Goal: Find specific page/section: Find specific page/section

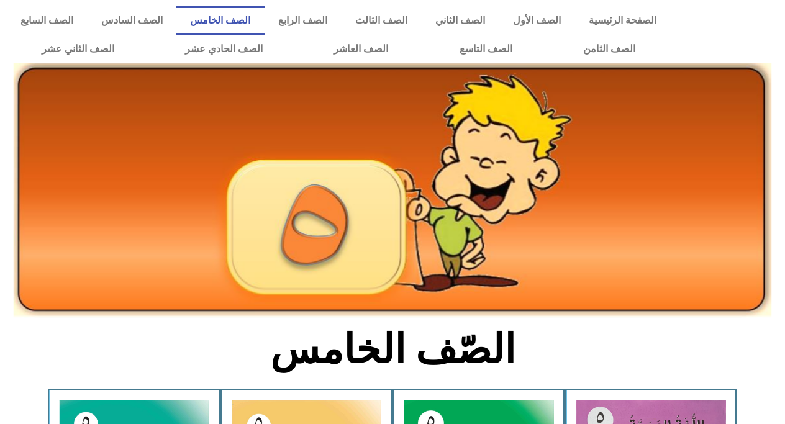
click at [773, 56] on div at bounding box center [731, 35] width 108 height 70
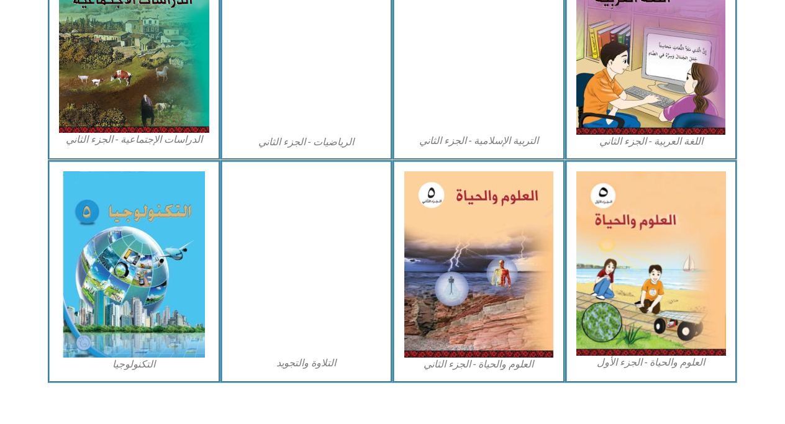
scroll to position [688, 0]
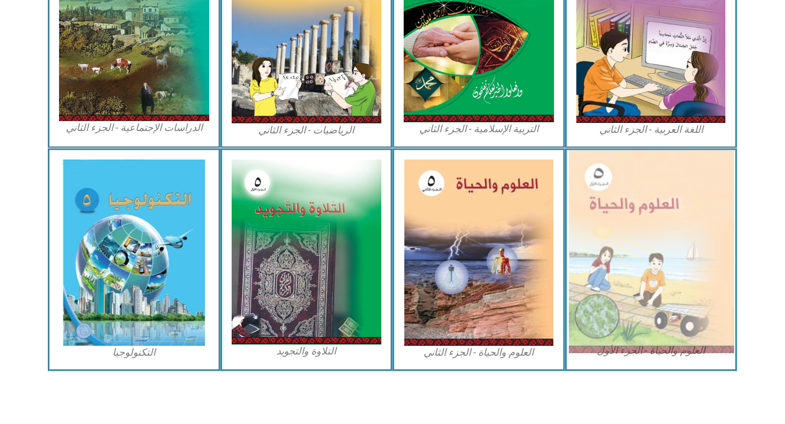
click at [679, 191] on img at bounding box center [650, 251] width 165 height 203
click at [596, 190] on img at bounding box center [650, 251] width 165 height 203
click at [667, 261] on img at bounding box center [650, 251] width 165 height 203
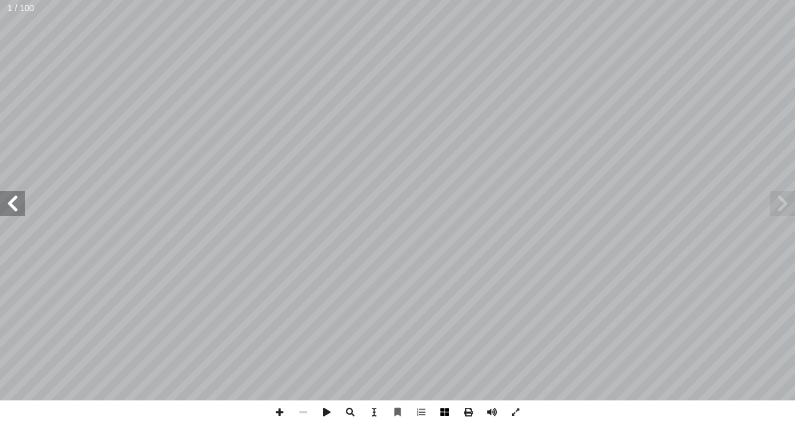
click at [445, 412] on span at bounding box center [445, 413] width 24 height 24
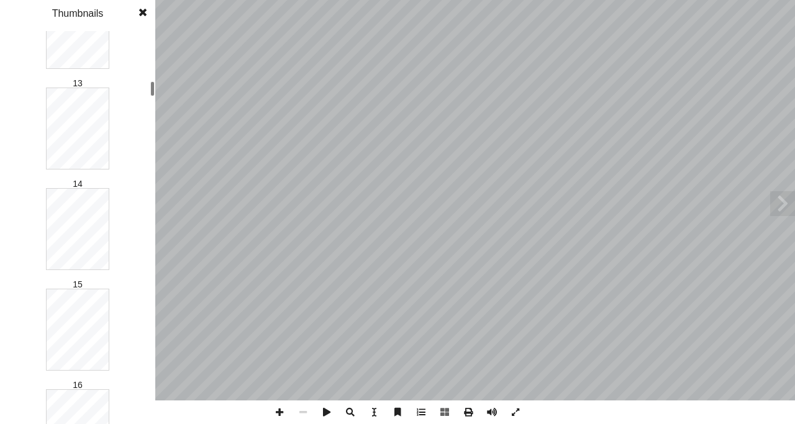
click at [140, 89] on div "1 2 3 4 5 6 7 8 9 10 11 12 13 14 15 16 17 18 19 20 21 22 23 24 25 26 27 28 29 3…" at bounding box center [77, 227] width 155 height 393
click at [148, 120] on div "1 2 3 4 5 6 7 8 9 10 11 12 13 14 15 16 17 18 19 20 21 22 23 24 25 26 27 28 29 3…" at bounding box center [77, 227] width 155 height 393
click at [150, 165] on div at bounding box center [152, 158] width 4 height 15
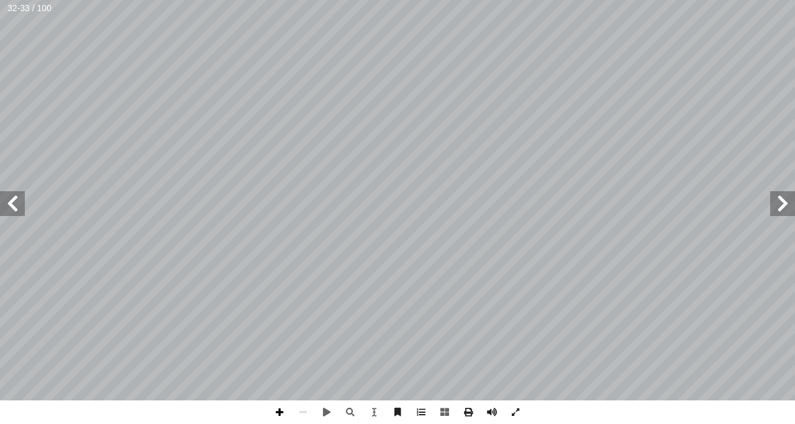
click at [279, 408] on span at bounding box center [280, 413] width 24 height 24
